Goal: Information Seeking & Learning: Understand process/instructions

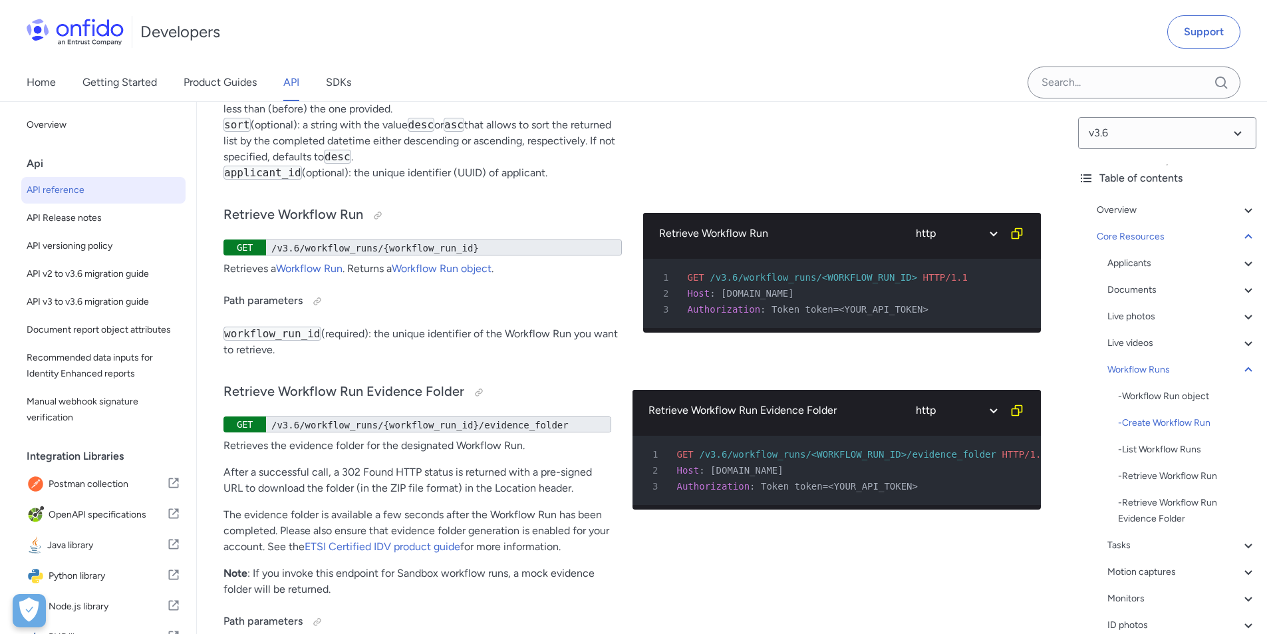
click at [1166, 423] on div "- Create Workflow Run" at bounding box center [1187, 423] width 138 height 16
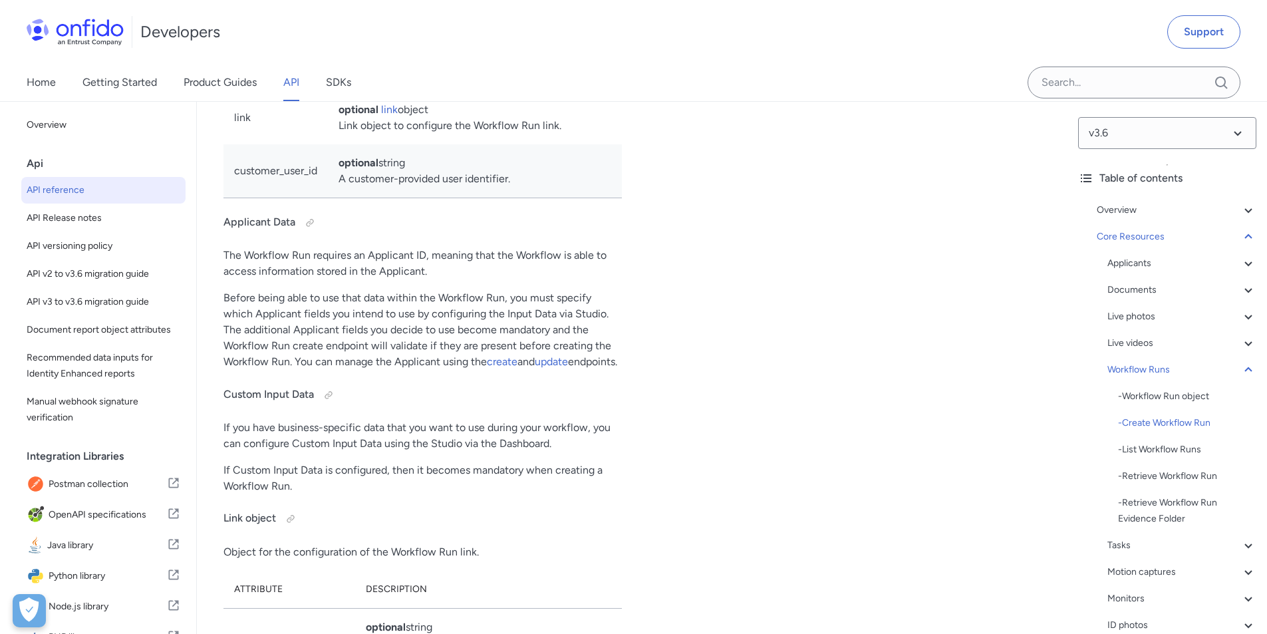
scroll to position [31686, 0]
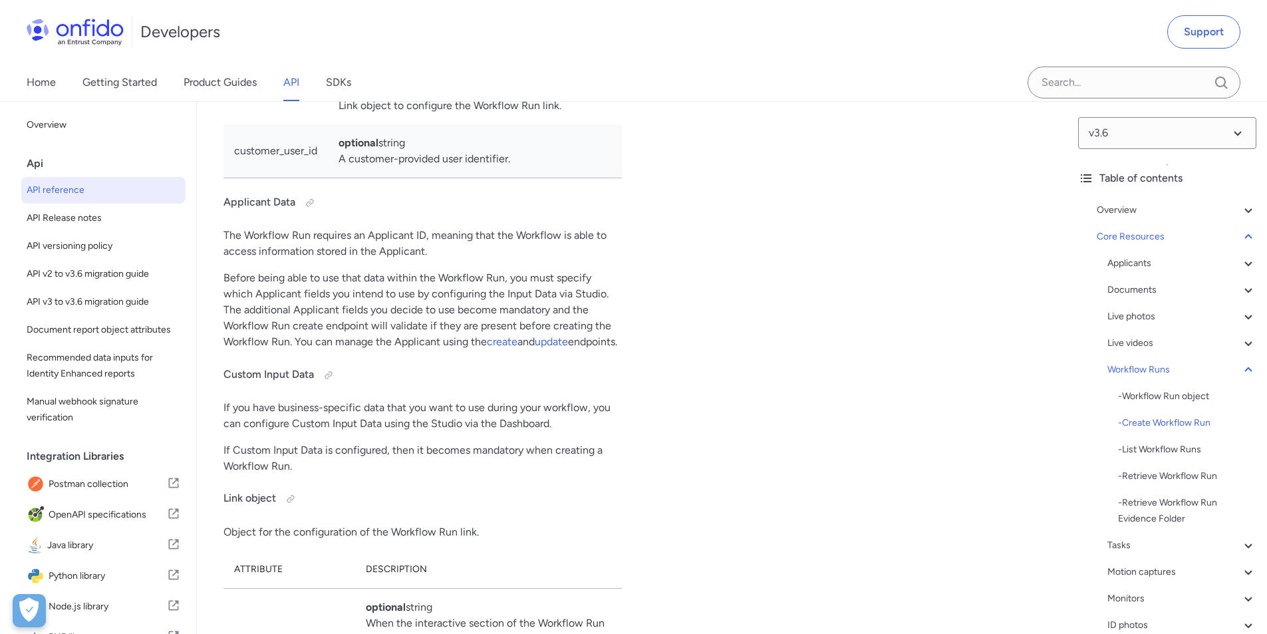
click at [266, 71] on td "custom_data" at bounding box center [276, 36] width 104 height 69
copy td "custom_data"
